Goal: Navigation & Orientation: Go to known website

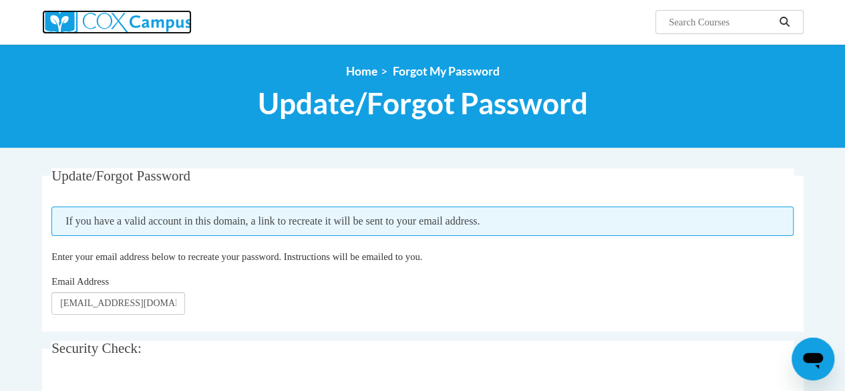
click at [180, 13] on img at bounding box center [117, 22] width 150 height 24
